Goal: Information Seeking & Learning: Check status

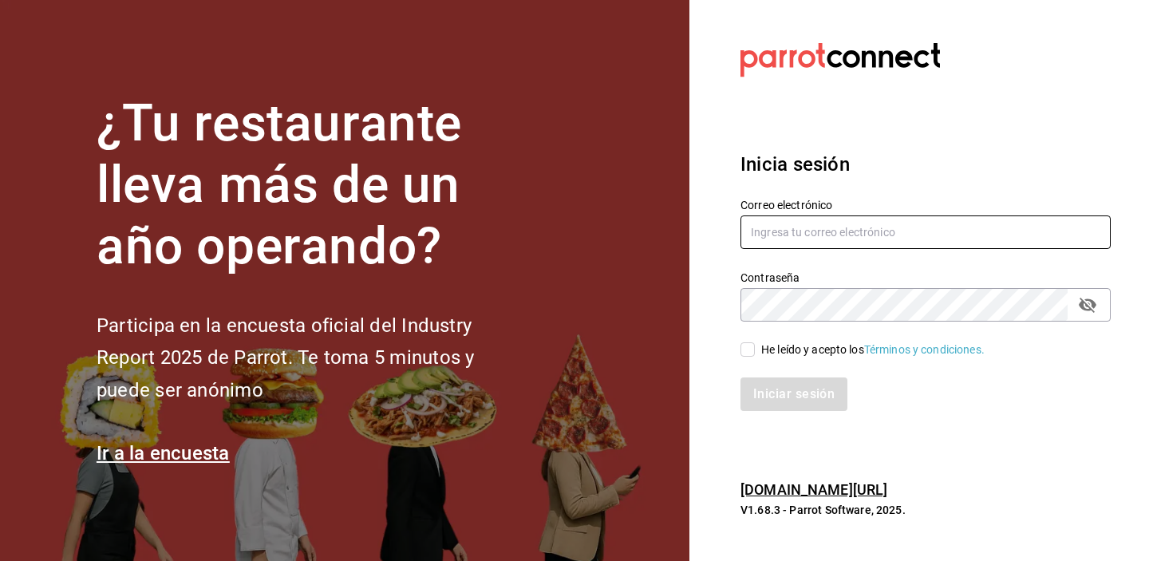
type input "[EMAIL_ADDRESS][DOMAIN_NAME]"
click at [752, 353] on input "He leído y acepto los Términos y condiciones." at bounding box center [747, 349] width 14 height 14
checkbox input "true"
click at [771, 413] on div "Inicia sesión Correo electrónico [EMAIL_ADDRESS][DOMAIN_NAME] Contraseña Contra…" at bounding box center [925, 280] width 370 height 299
click at [783, 389] on button "Iniciar sesión" at bounding box center [793, 394] width 107 height 34
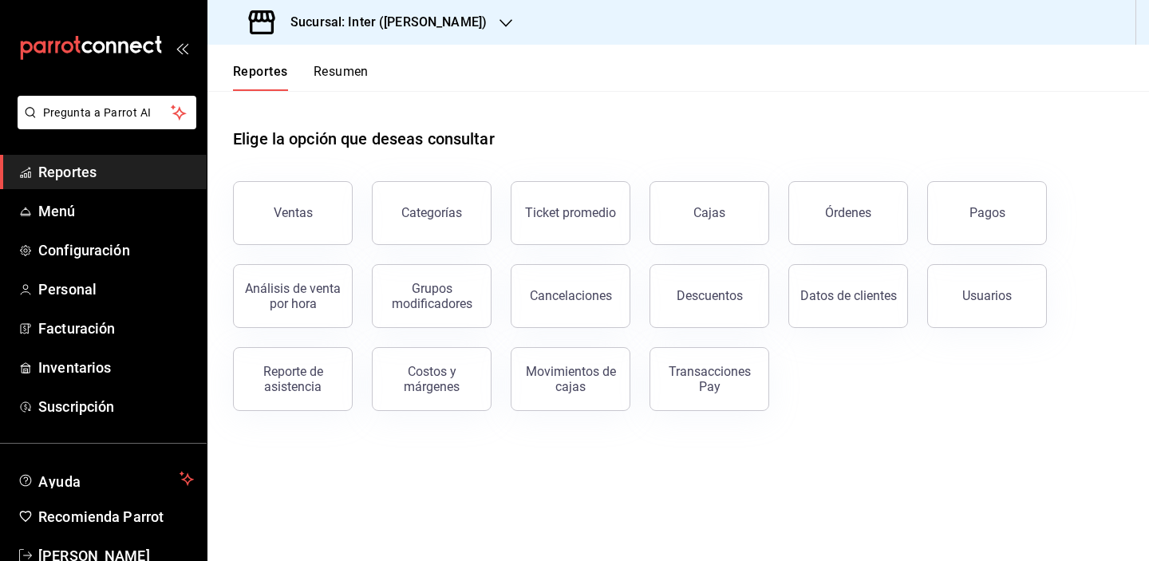
click at [842, 93] on div "Elige la opción que deseas consultar" at bounding box center [678, 126] width 890 height 71
click at [287, 193] on button "Ventas" at bounding box center [293, 213] width 120 height 64
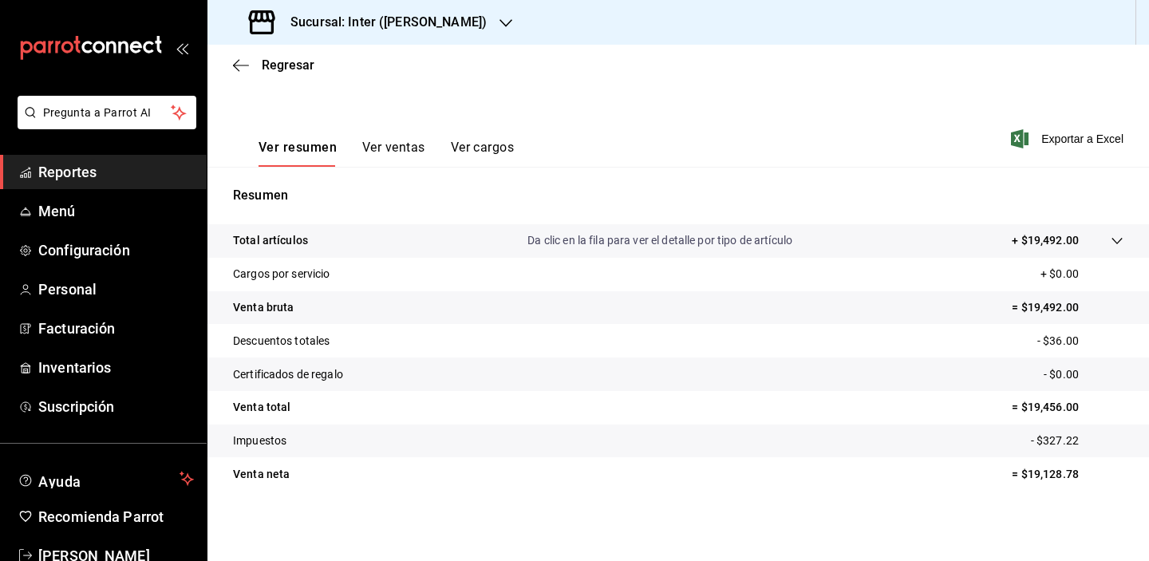
scroll to position [203, 0]
click at [278, 70] on span "Regresar" at bounding box center [288, 64] width 53 height 15
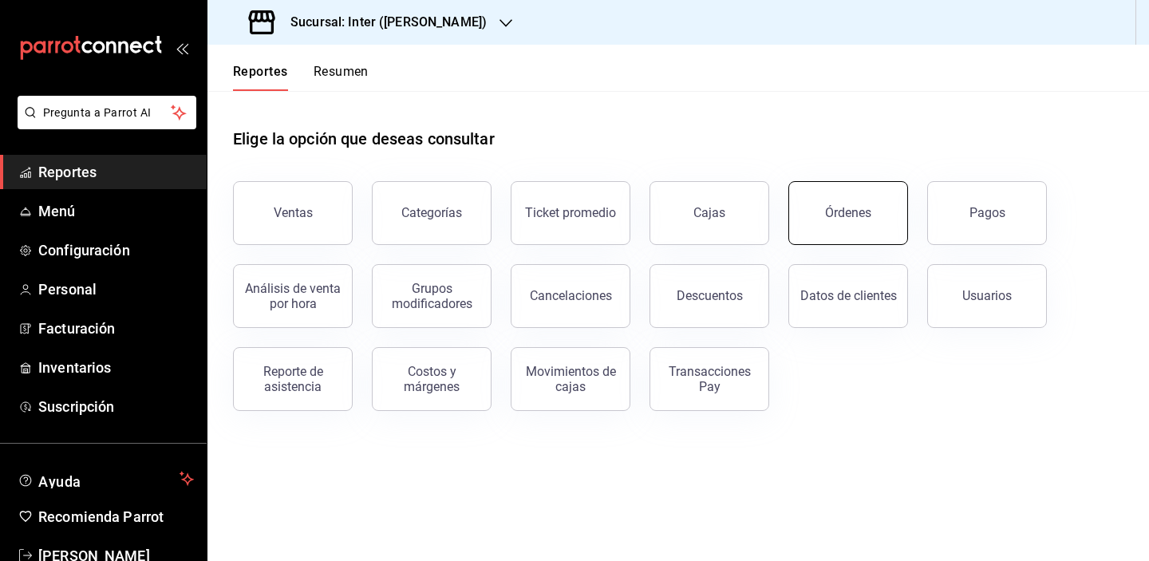
click at [838, 228] on button "Órdenes" at bounding box center [848, 213] width 120 height 64
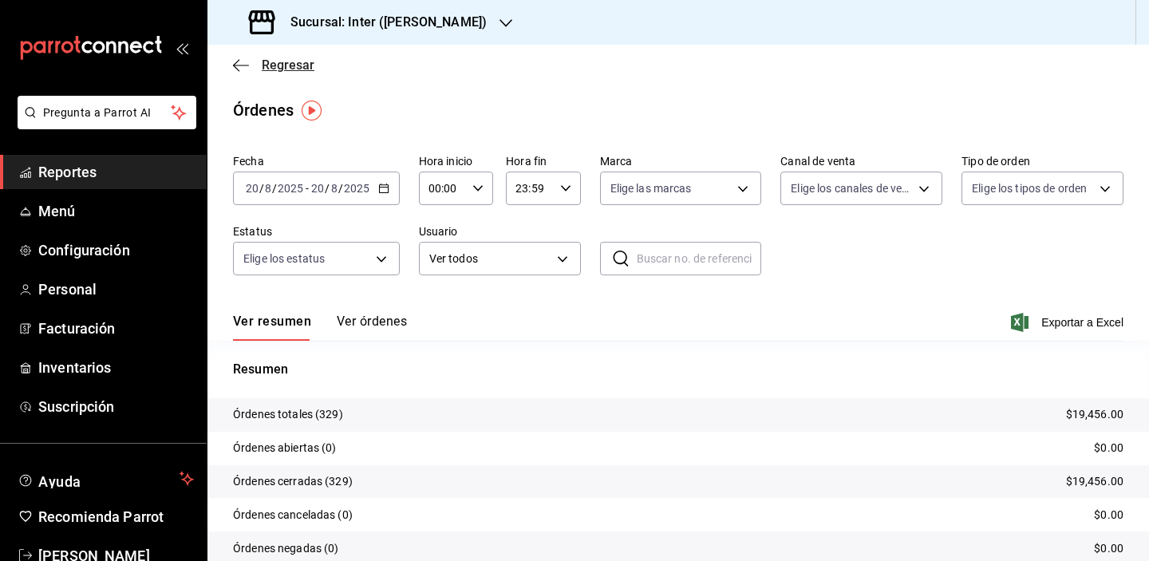
click at [256, 60] on span "Regresar" at bounding box center [273, 64] width 81 height 15
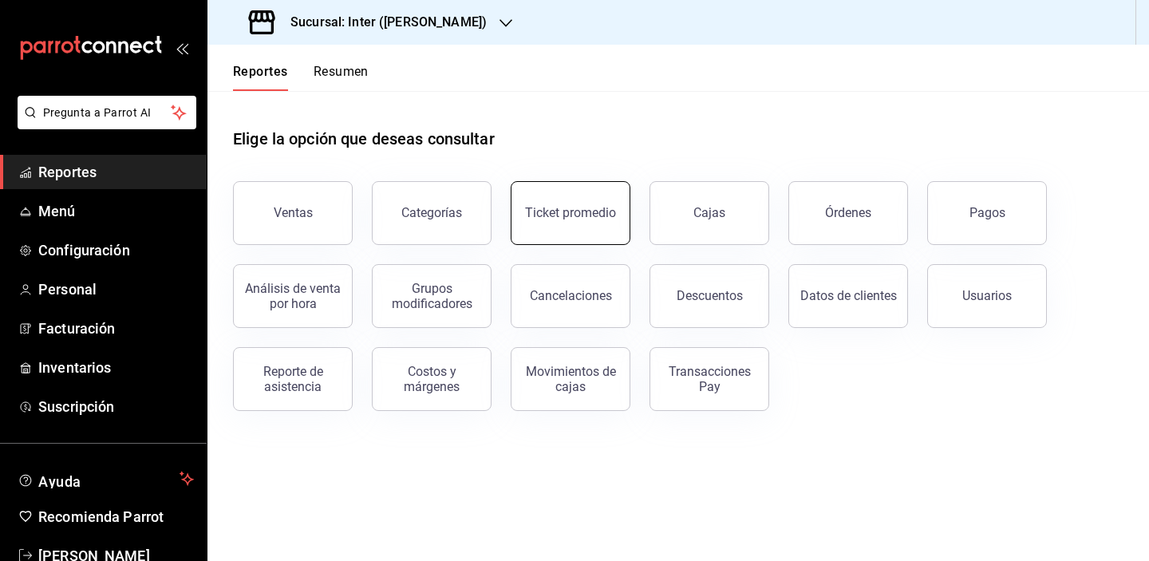
click at [581, 203] on button "Ticket promedio" at bounding box center [571, 213] width 120 height 64
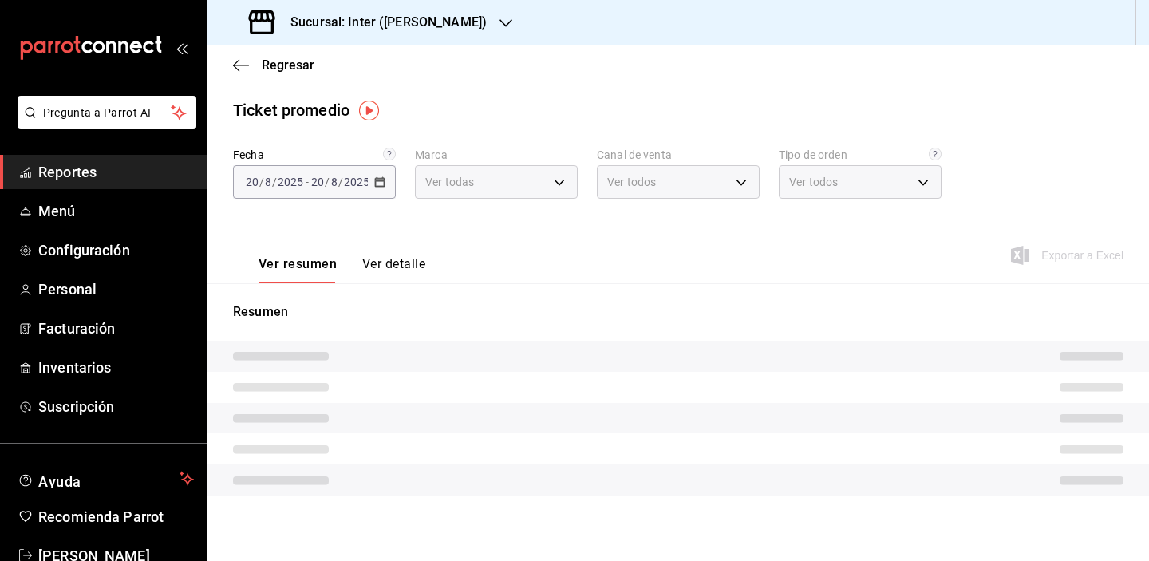
type input "a22f98e6-325f-4293-924e-6fed97b22470"
type input "PARROT,UBER_EATS,RAPPI,DIDI_FOOD,ONLINE"
type input "e7c4fbd0-add9-4c9b-8741-afc548af4a3b,EXTERNAL"
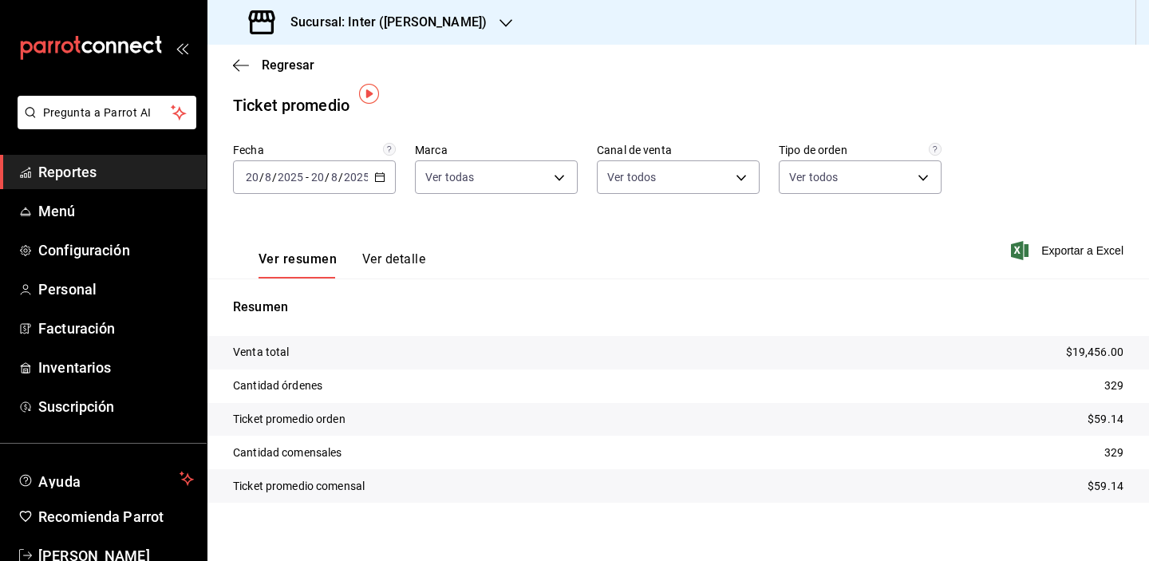
scroll to position [17, 0]
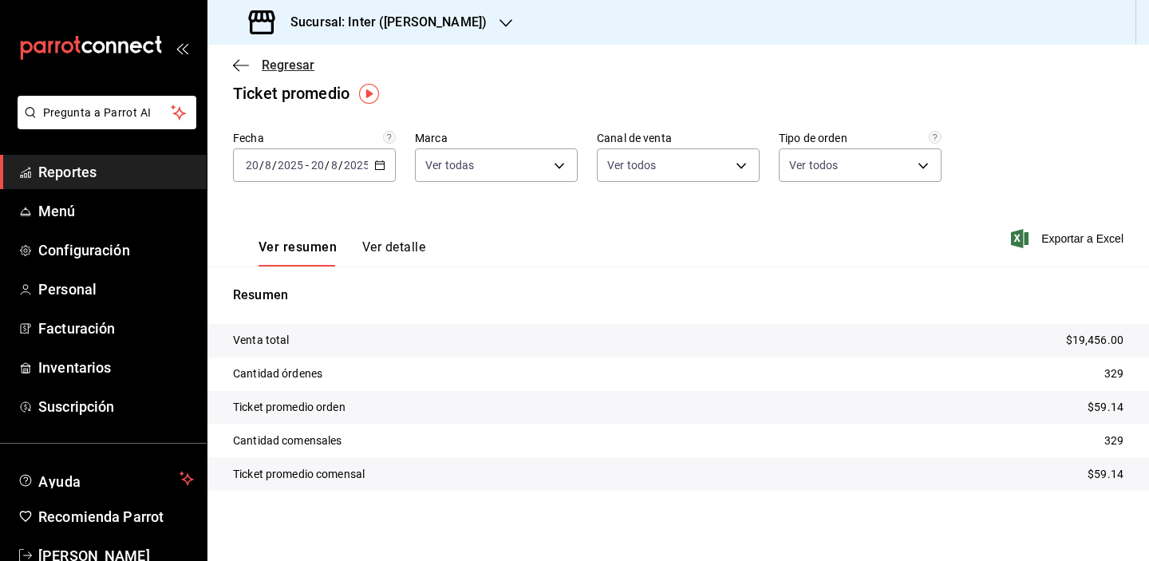
click at [279, 63] on span "Regresar" at bounding box center [288, 64] width 53 height 15
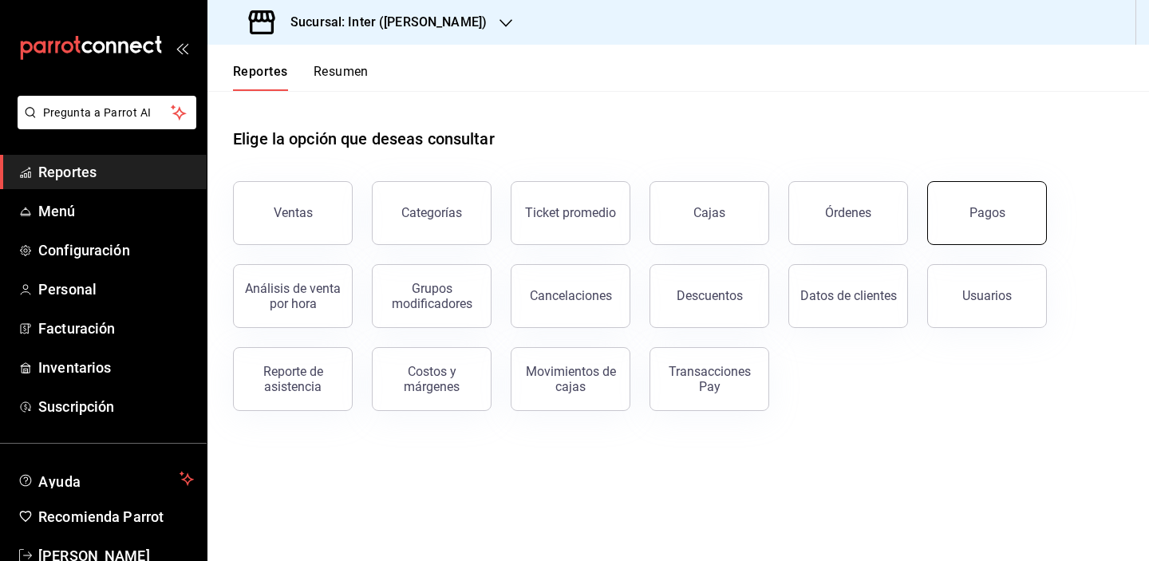
click at [1006, 221] on button "Pagos" at bounding box center [987, 213] width 120 height 64
